Goal: Task Accomplishment & Management: Manage account settings

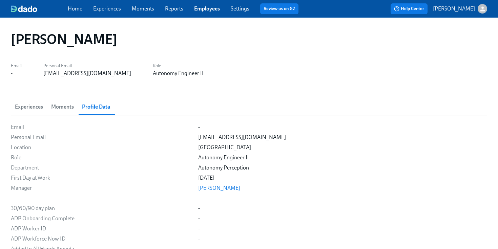
click at [241, 12] on span "Settings" at bounding box center [240, 8] width 19 height 7
click at [237, 9] on link "Settings" at bounding box center [240, 8] width 19 height 6
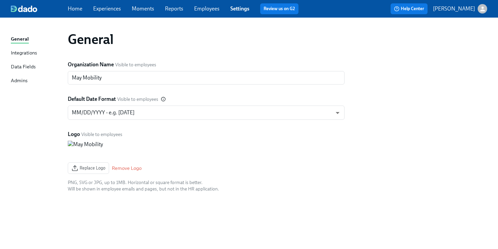
click at [28, 82] on link "Admins" at bounding box center [37, 81] width 52 height 8
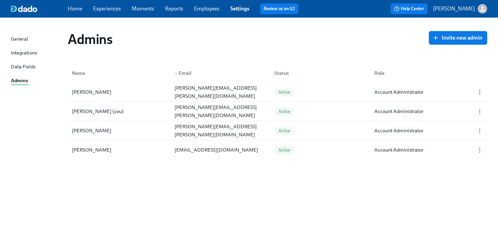
click at [440, 42] on button "Invite new admin" at bounding box center [458, 38] width 58 height 14
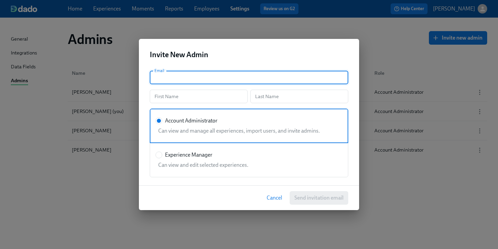
click at [227, 78] on input "text" at bounding box center [249, 78] width 199 height 14
paste input ".[PERSON_NAME][EMAIL_ADDRESS][DOMAIN_NAME]"
type input "[PERSON_NAME][EMAIL_ADDRESS][PERSON_NAME][DOMAIN_NAME]"
click at [213, 96] on input "text" at bounding box center [199, 97] width 98 height 14
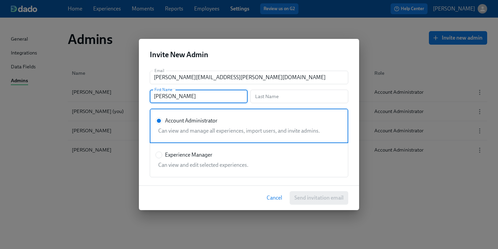
type input "[PERSON_NAME]"
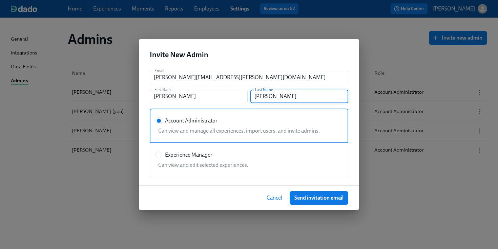
type input "[PERSON_NAME]"
click at [194, 161] on div "Can view and edit selected experiences." at bounding box center [248, 164] width 184 height 10
click at [162, 158] on input "Experience Manager" at bounding box center [159, 155] width 6 height 6
radio input "true"
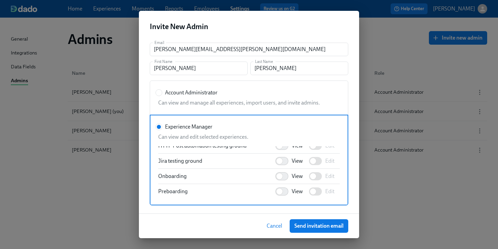
scroll to position [55, 0]
click at [287, 176] on input "View" at bounding box center [279, 175] width 45 height 15
checkbox input "true"
click at [285, 189] on input "View" at bounding box center [279, 190] width 45 height 15
checkbox input "true"
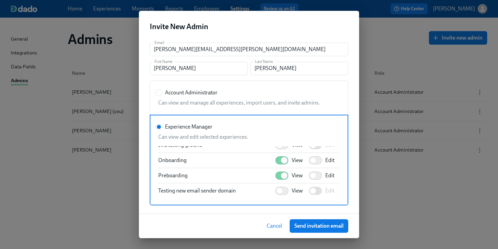
scroll to position [77, 0]
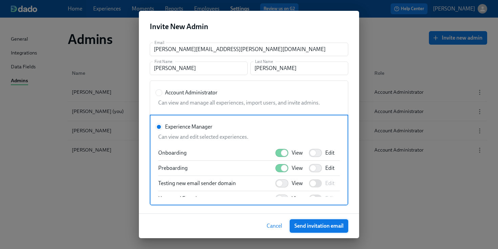
click at [310, 226] on span "Send invitation email" at bounding box center [318, 226] width 49 height 7
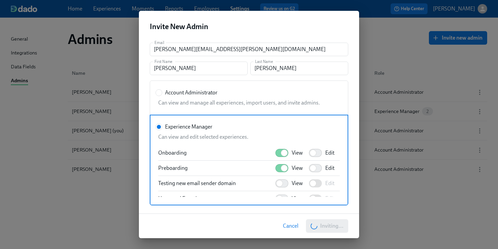
radio input "true"
